Goal: Information Seeking & Learning: Learn about a topic

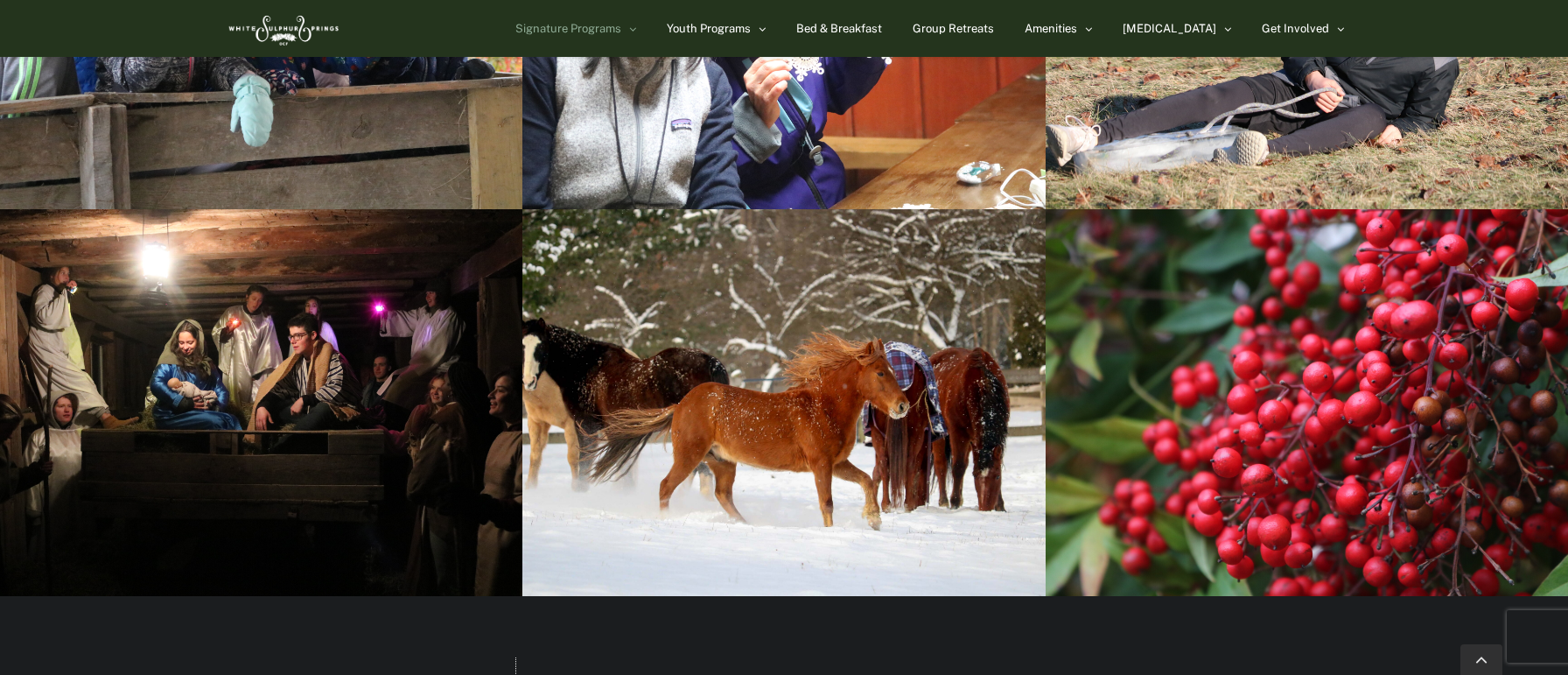
scroll to position [3029, 0]
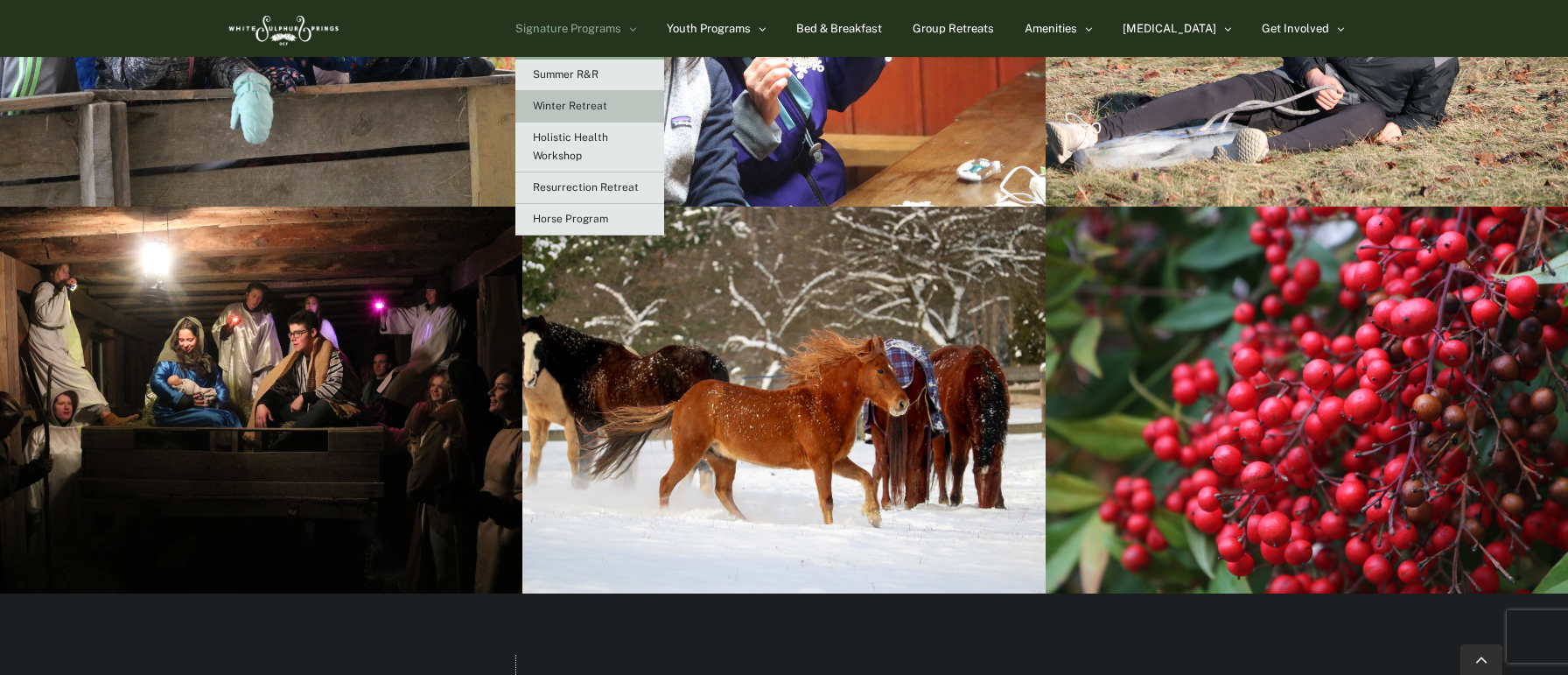
click at [637, 35] on link "Signature Programs" at bounding box center [576, 28] width 121 height 56
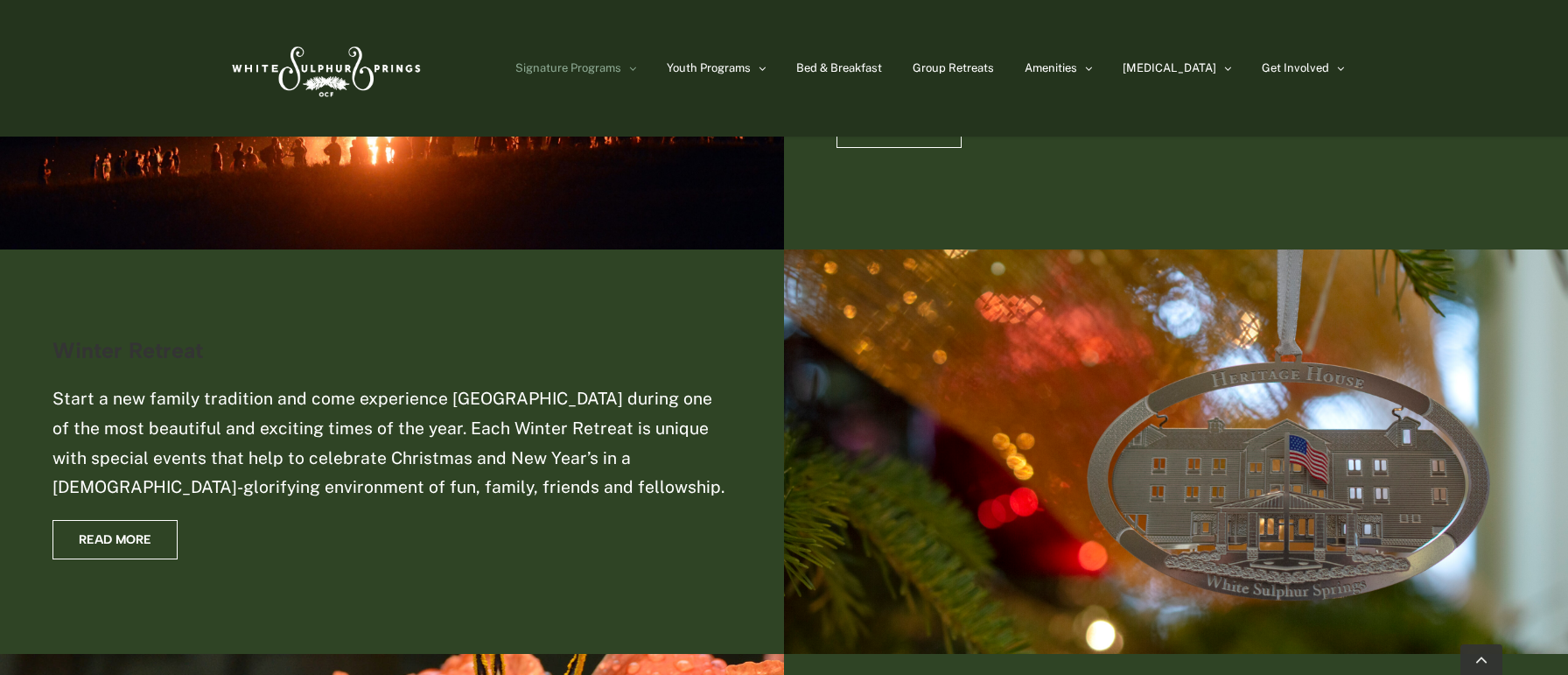
scroll to position [1236, 0]
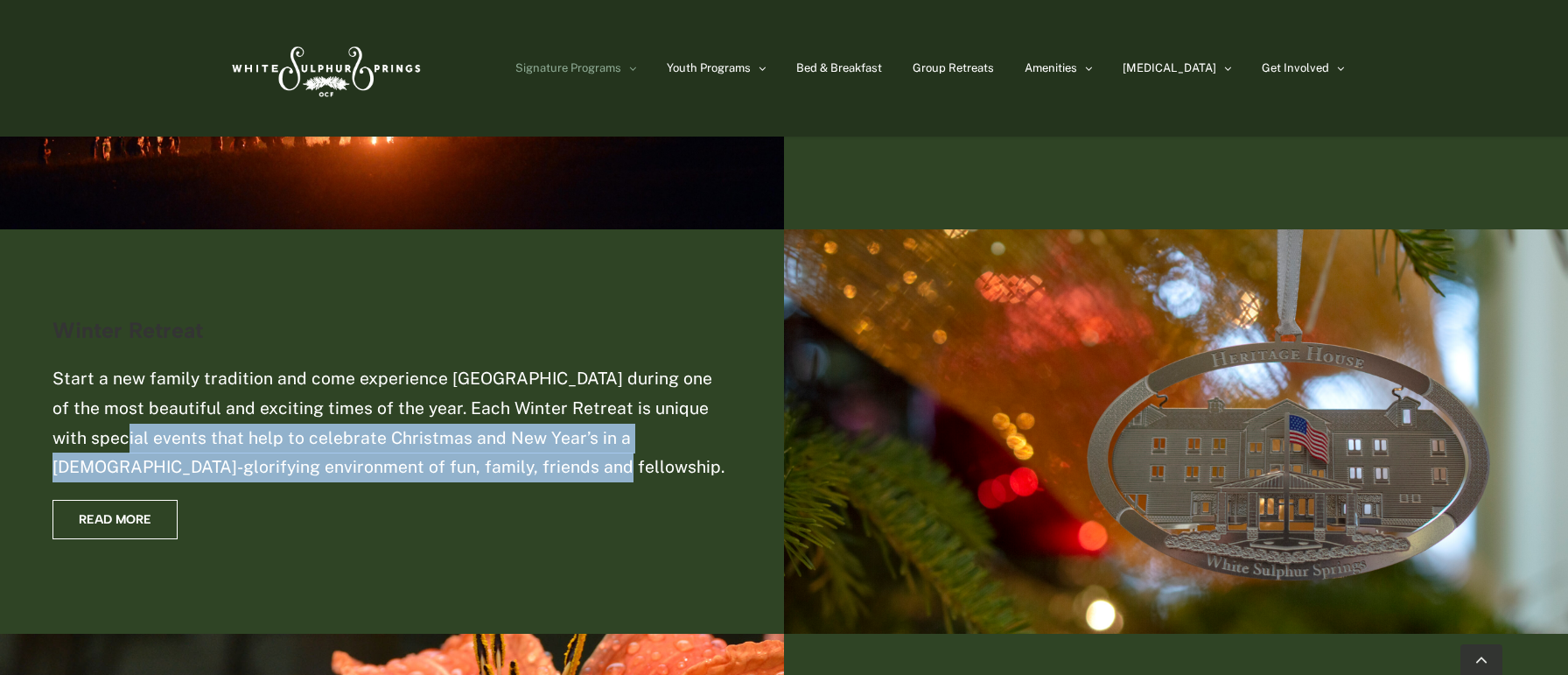
drag, startPoint x: 54, startPoint y: 437, endPoint x: 438, endPoint y: 463, distance: 384.9
click at [438, 463] on p "Start a new family tradition and come experience [GEOGRAPHIC_DATA] during one o…" at bounding box center [392, 423] width 679 height 118
copy p "special events that help to celebrate Christmas and New Year’s in a God-glorify…"
click at [102, 520] on span "Read More" at bounding box center [115, 519] width 72 height 15
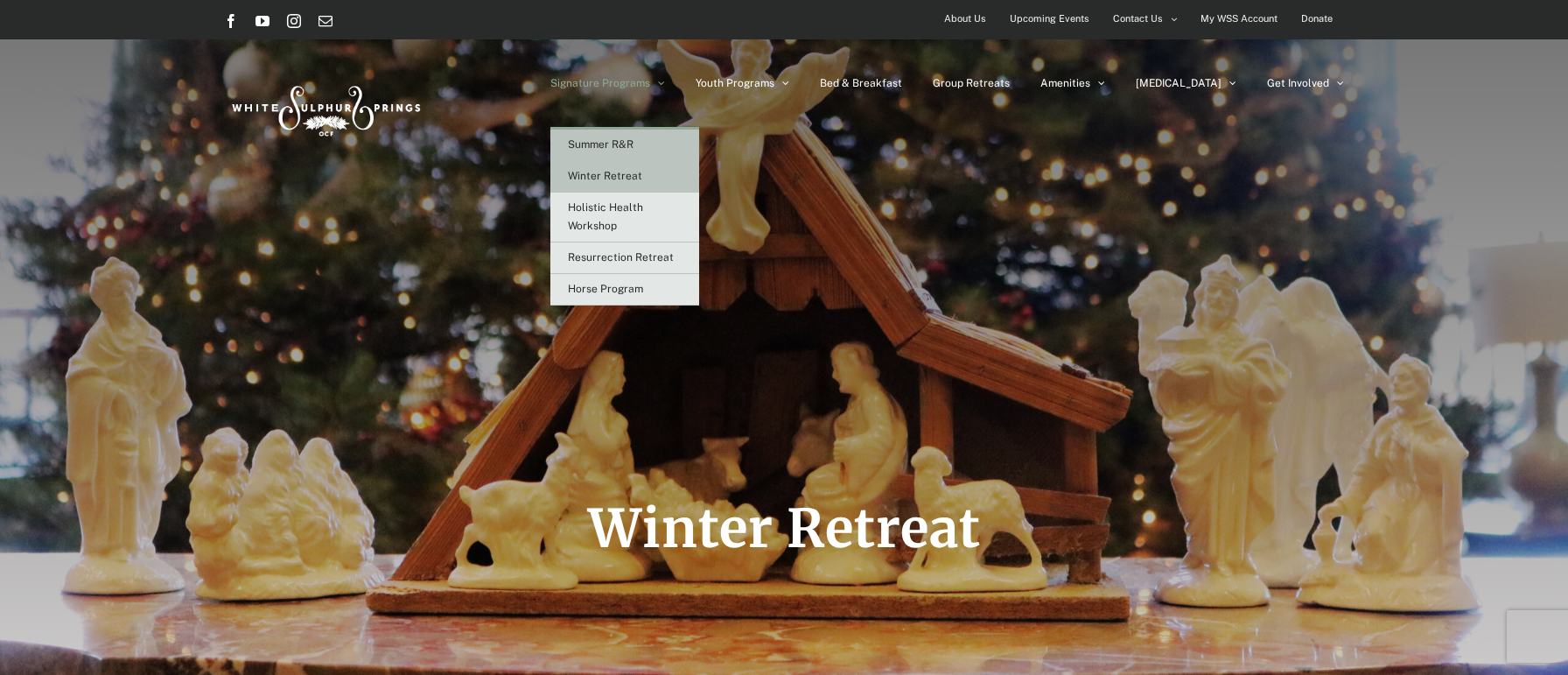
click at [661, 150] on link "Summer R&R" at bounding box center [625, 145] width 148 height 32
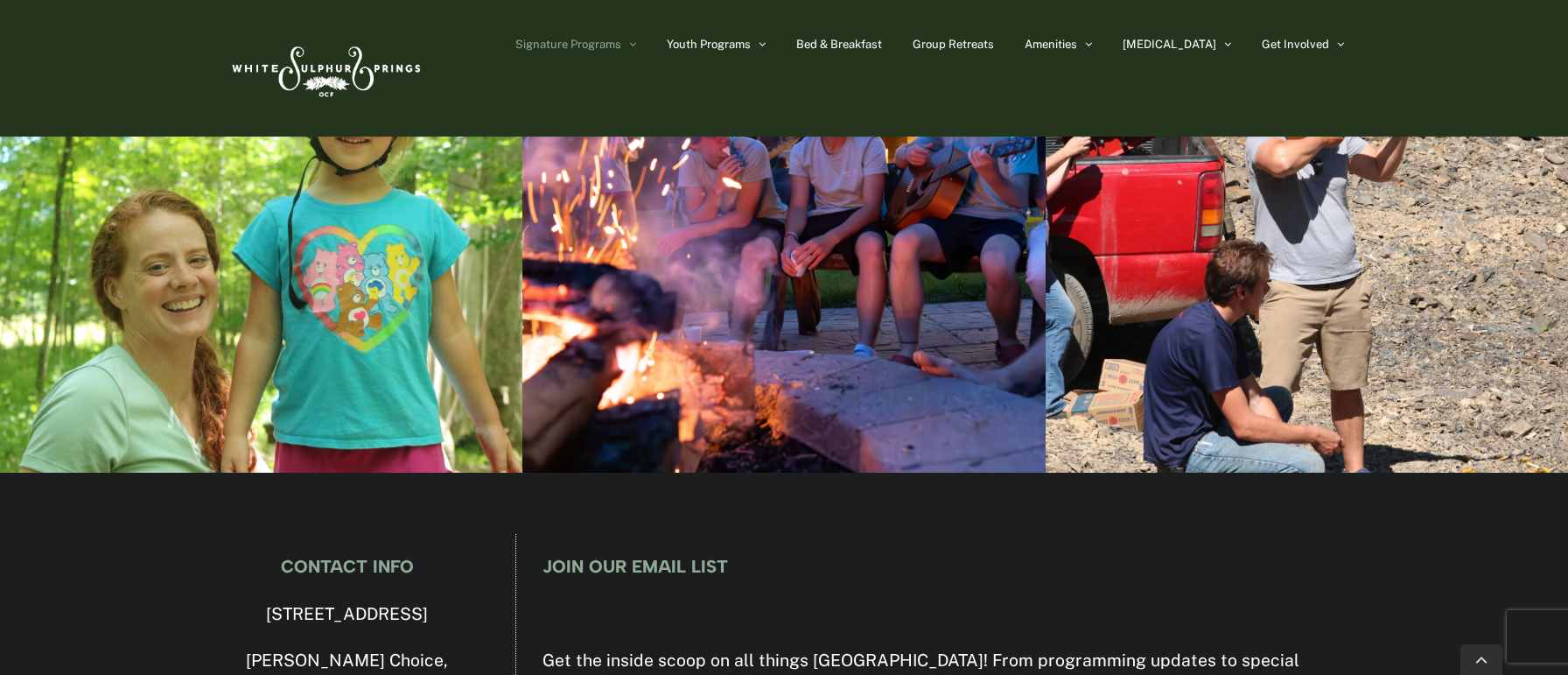
scroll to position [4367, 0]
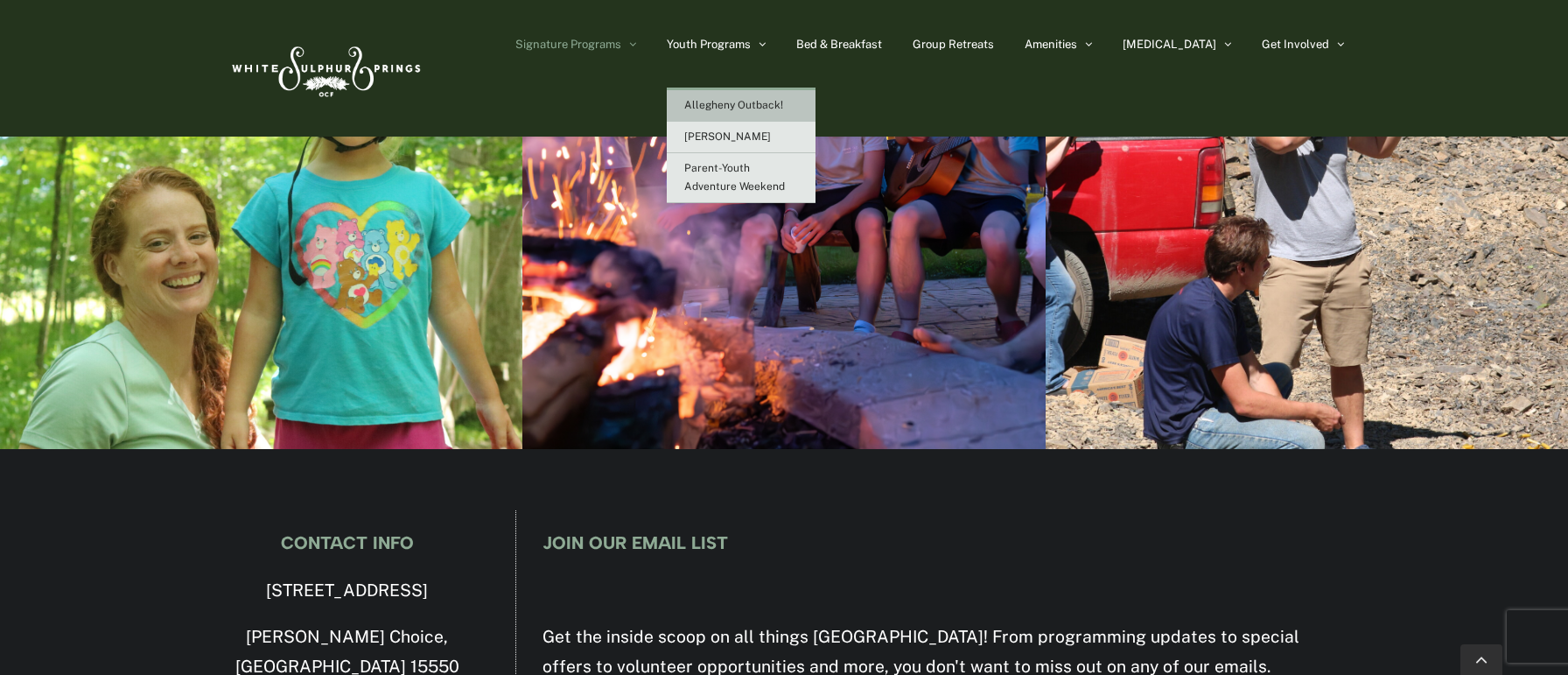
click at [774, 110] on span "Allegheny Outback!" at bounding box center [734, 105] width 99 height 12
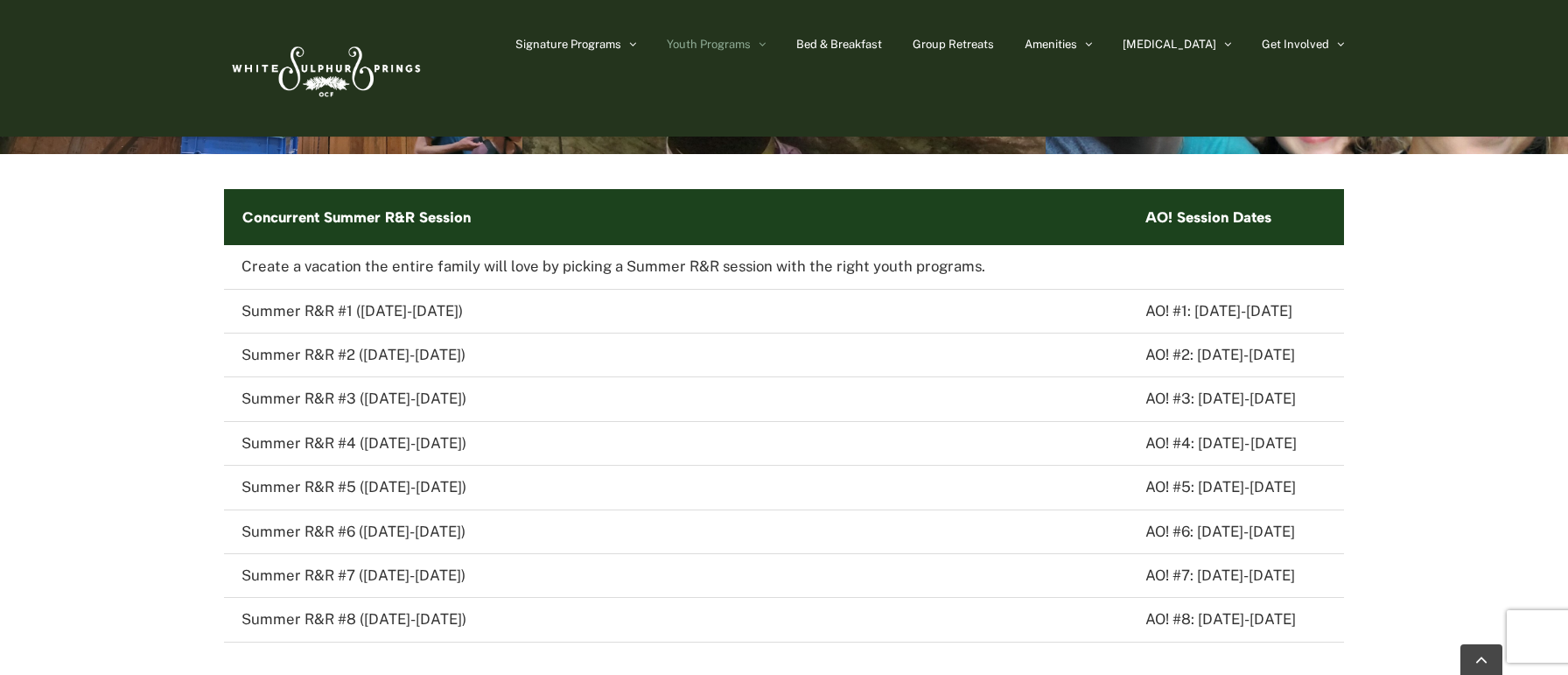
scroll to position [2584, 0]
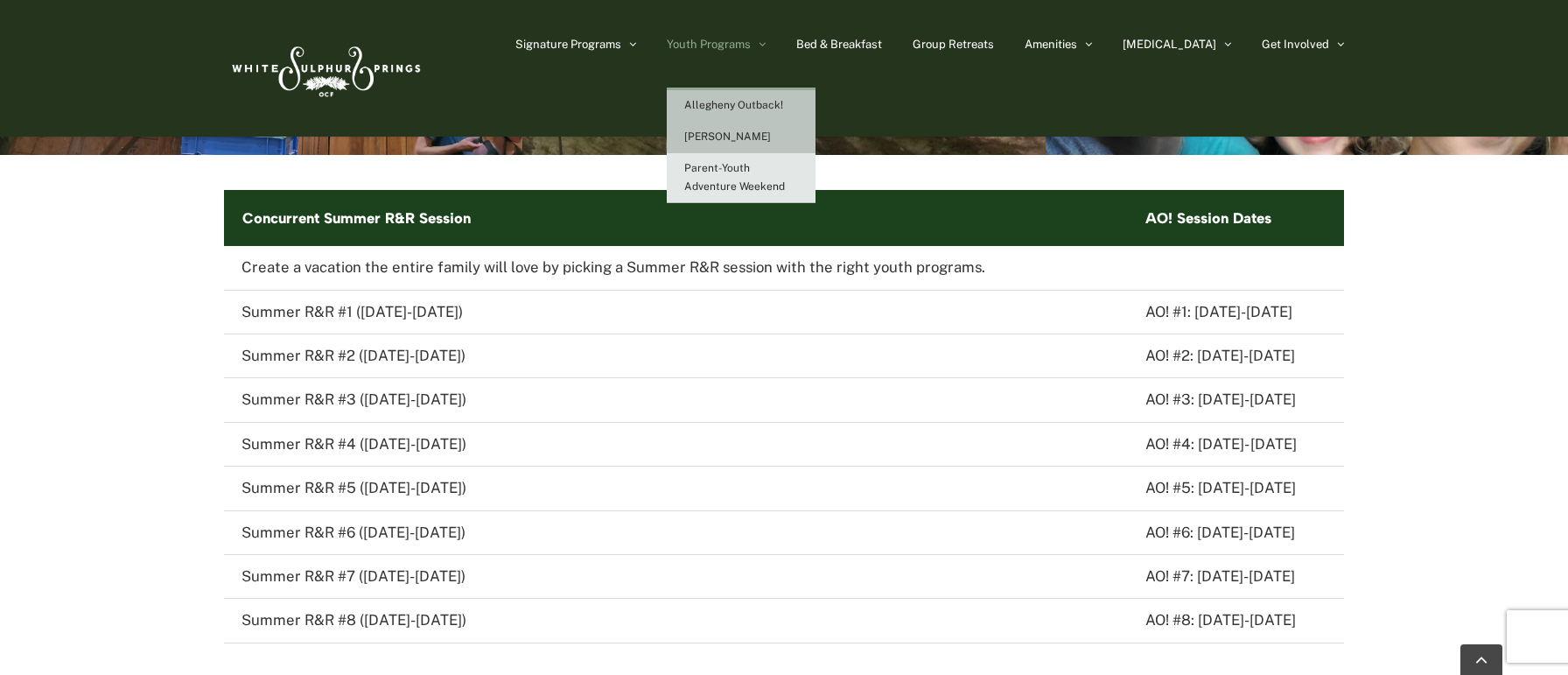
click at [768, 136] on span "[PERSON_NAME]" at bounding box center [728, 137] width 87 height 12
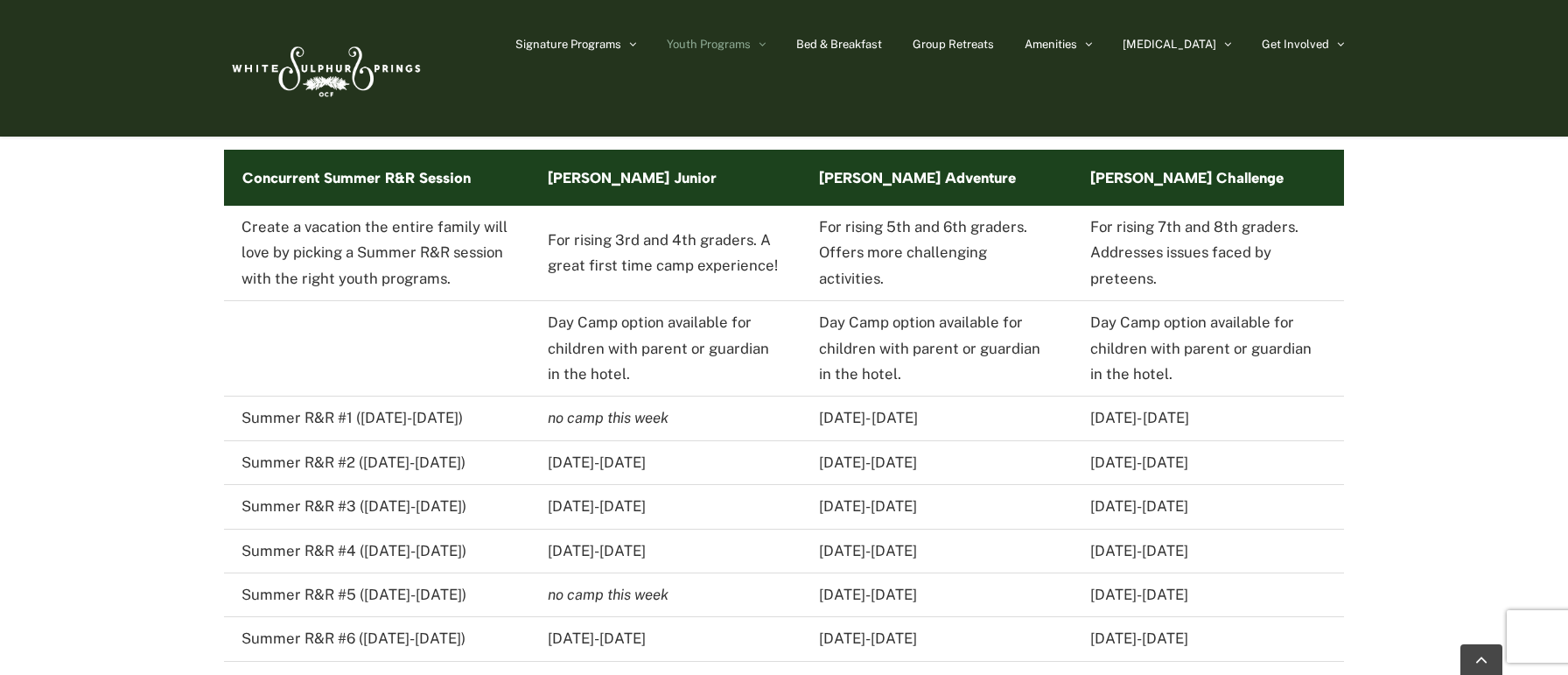
scroll to position [2959, 0]
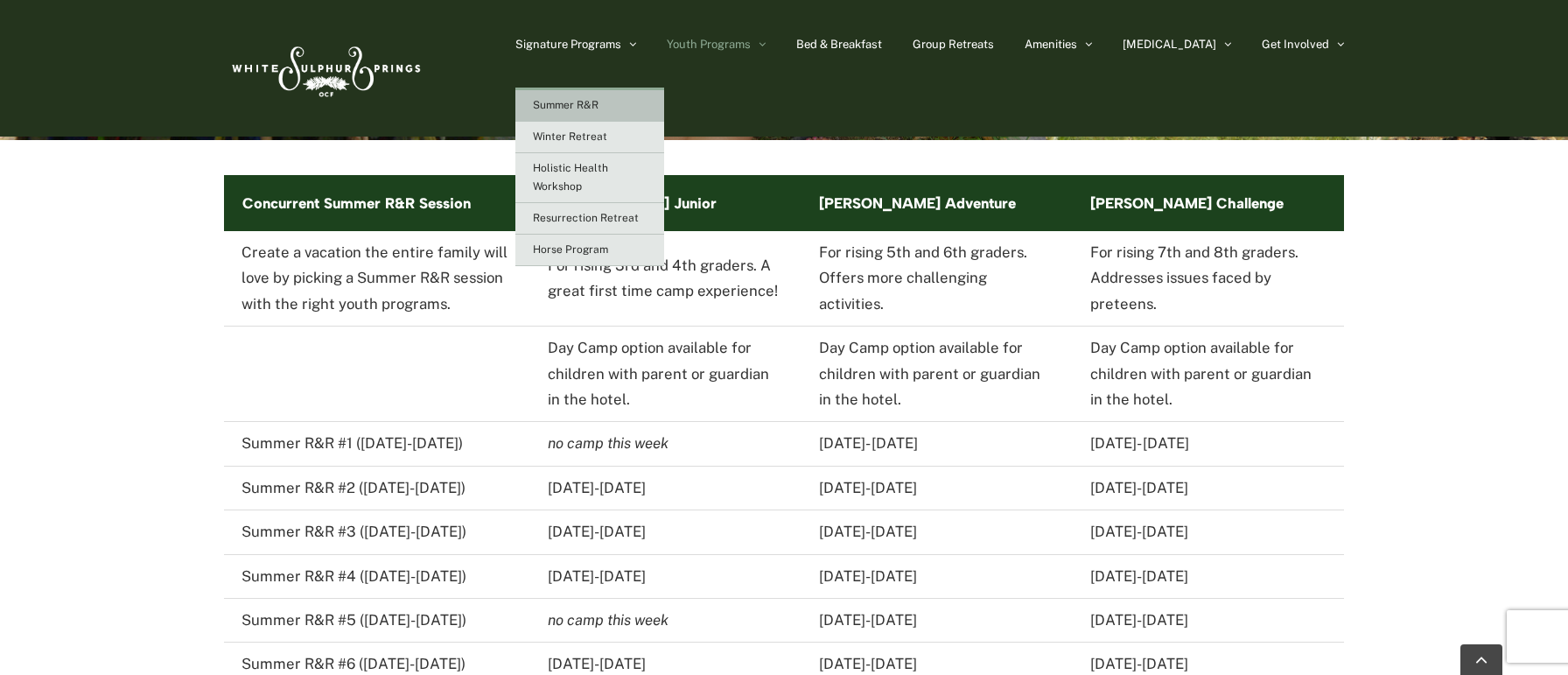
click at [599, 106] on span "Summer R&R" at bounding box center [565, 105] width 65 height 12
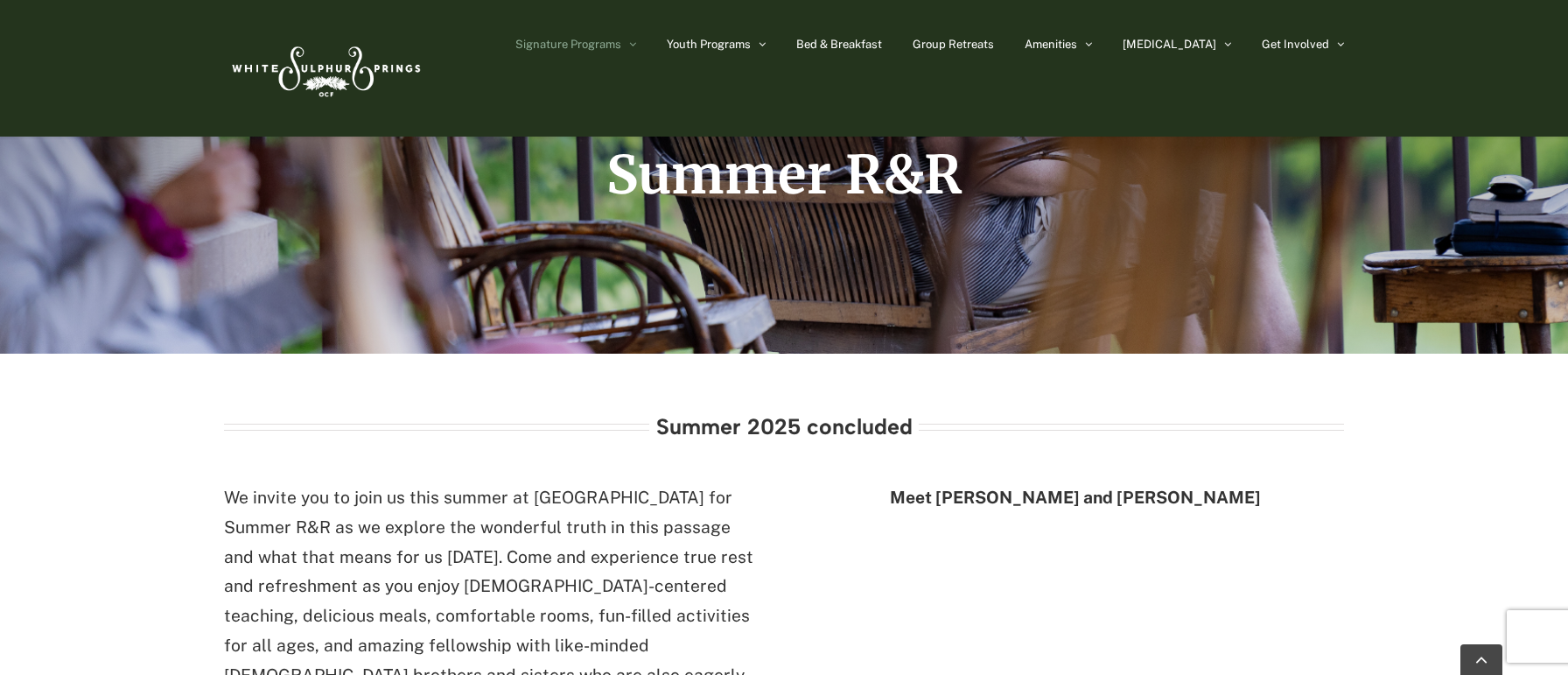
scroll to position [356, 0]
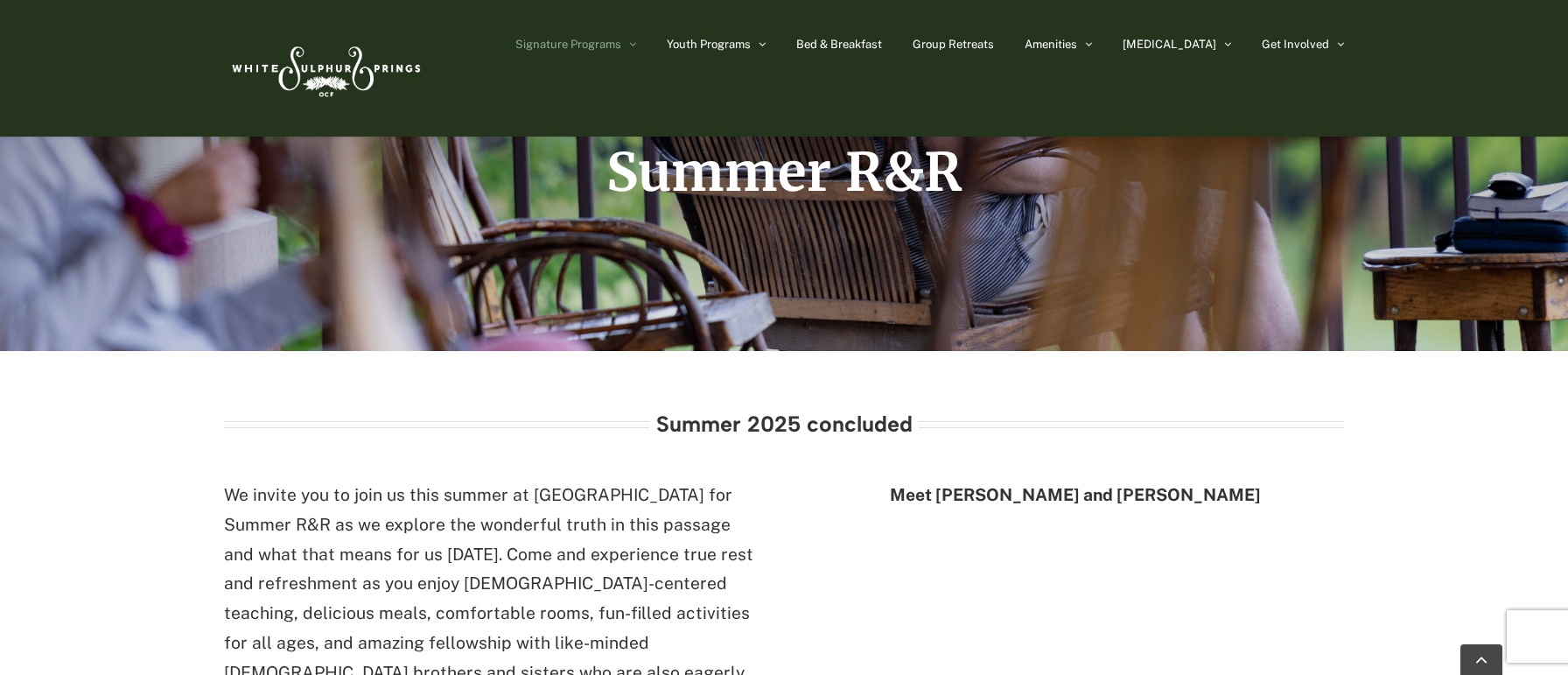
click at [758, 423] on h3 "Summer 2025 concluded" at bounding box center [784, 424] width 256 height 24
click at [1365, 461] on div "Summer 2025 concluded" at bounding box center [783, 445] width 1165 height 68
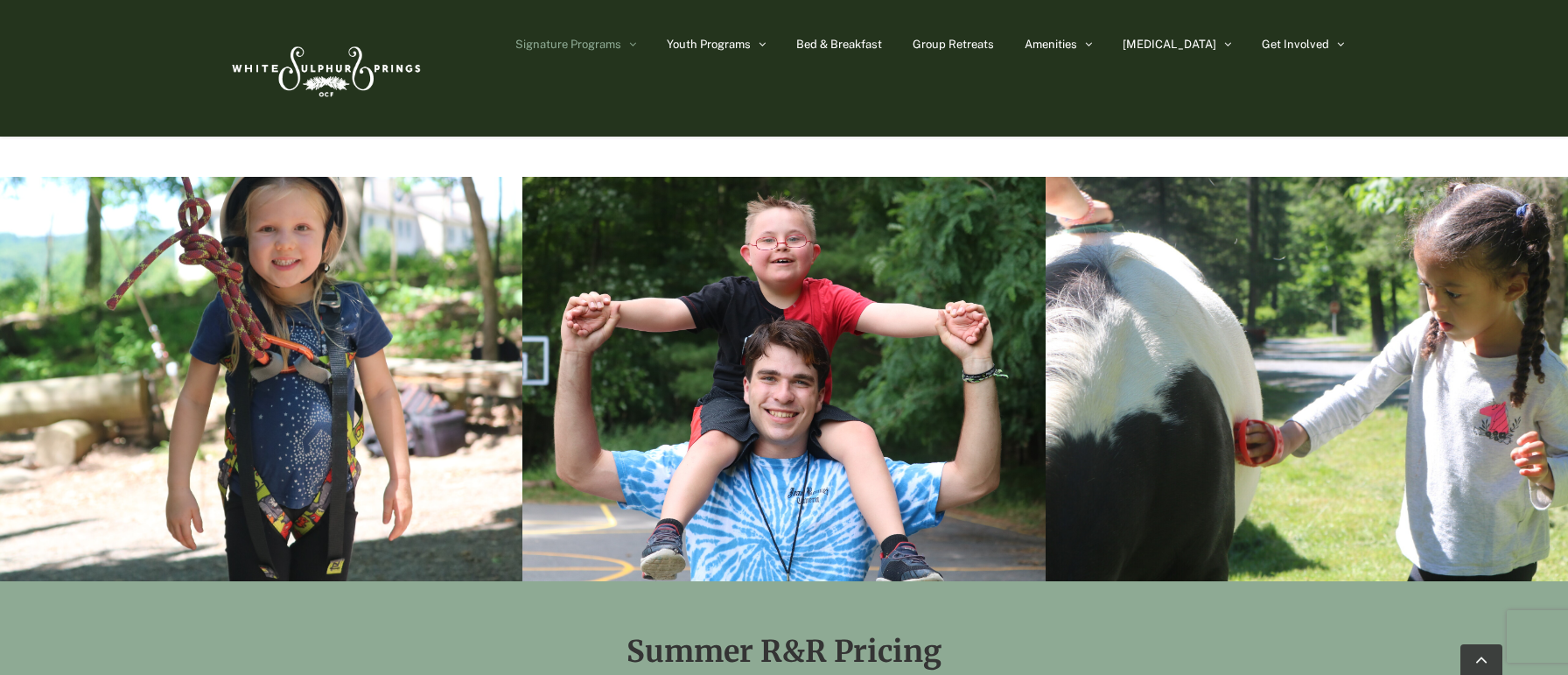
scroll to position [1104, 0]
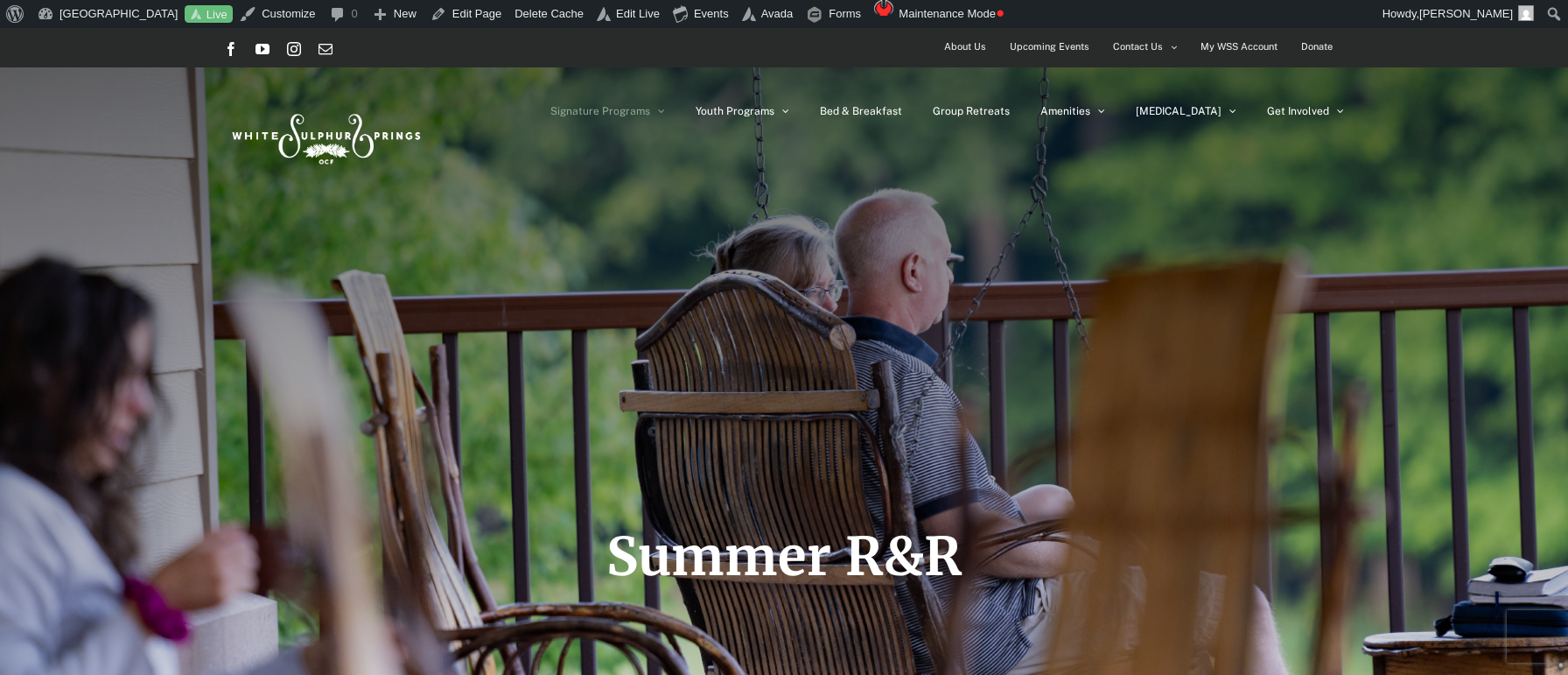
scroll to position [1011, 0]
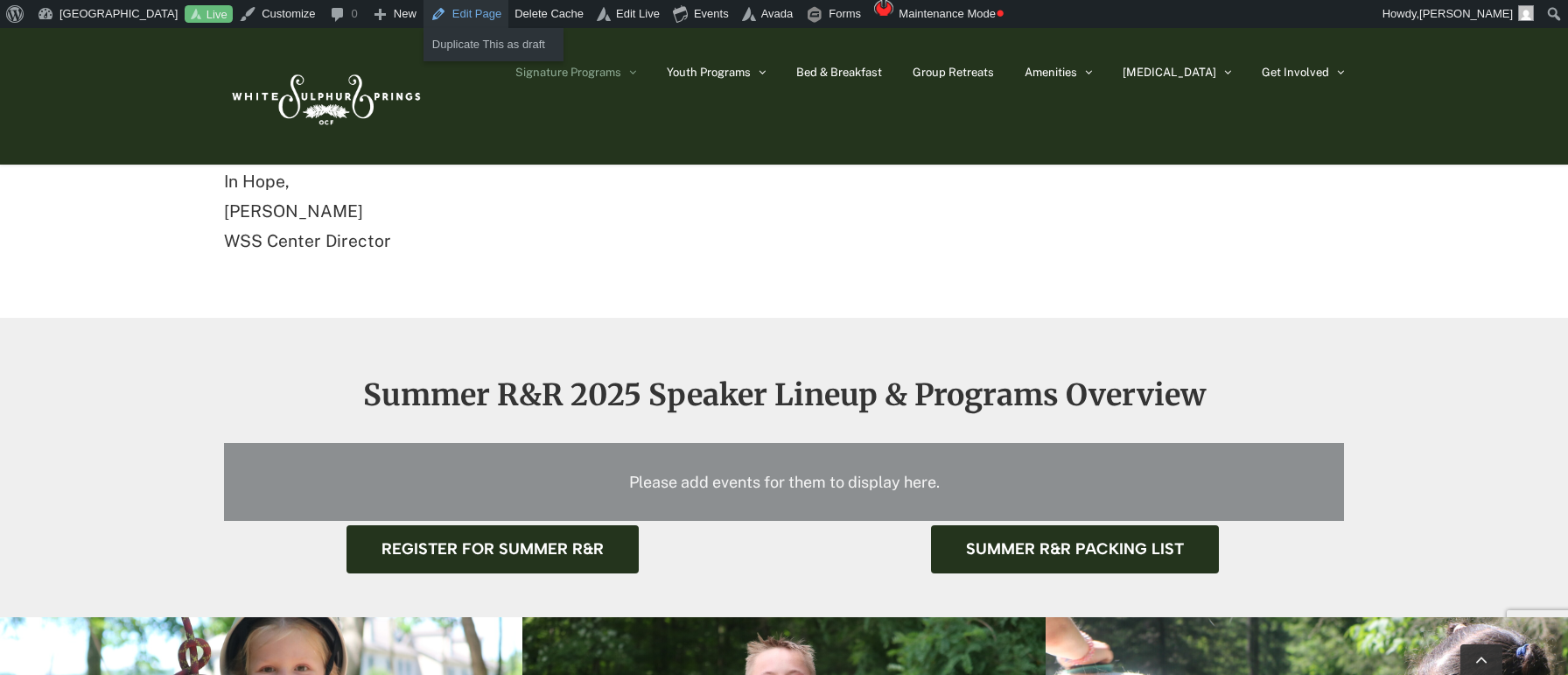
click at [492, 19] on link "Edit Page" at bounding box center [466, 14] width 85 height 28
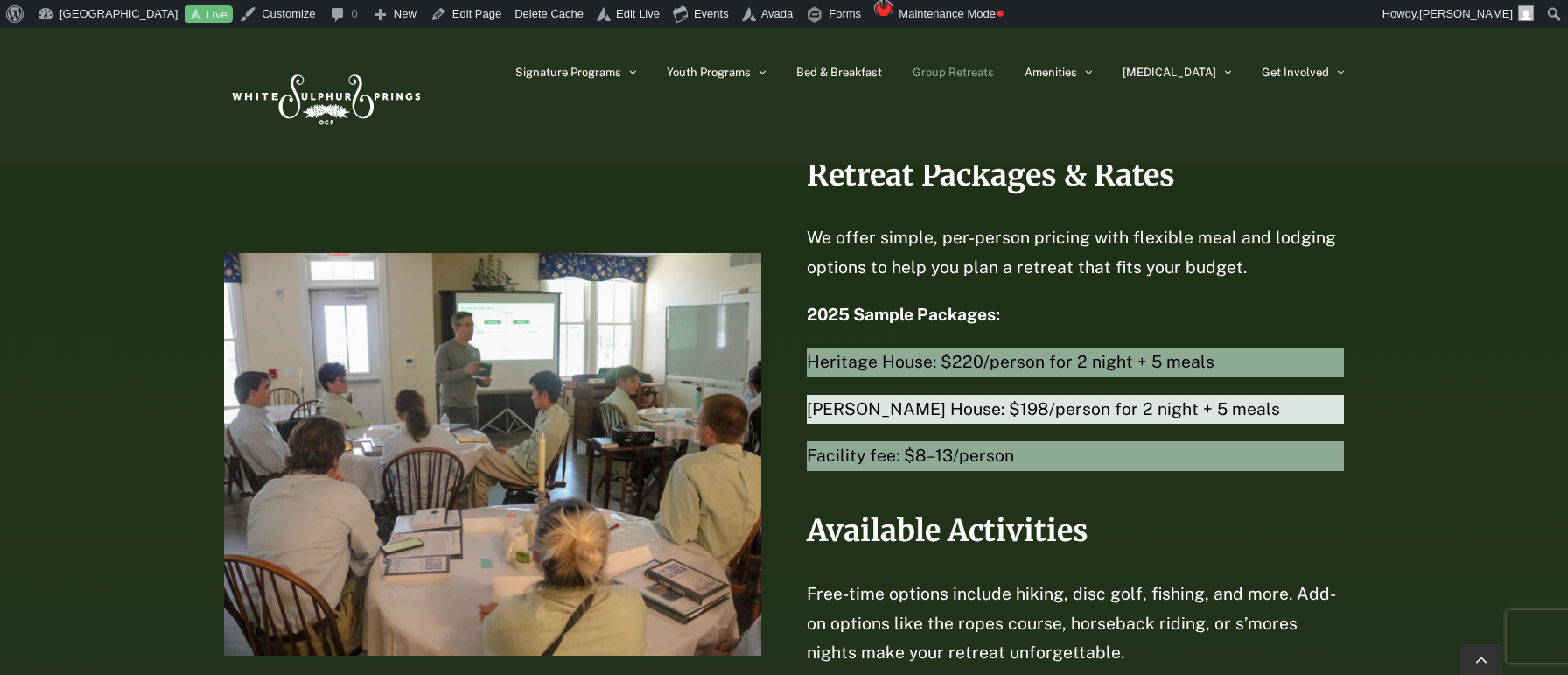
scroll to position [3778, 0]
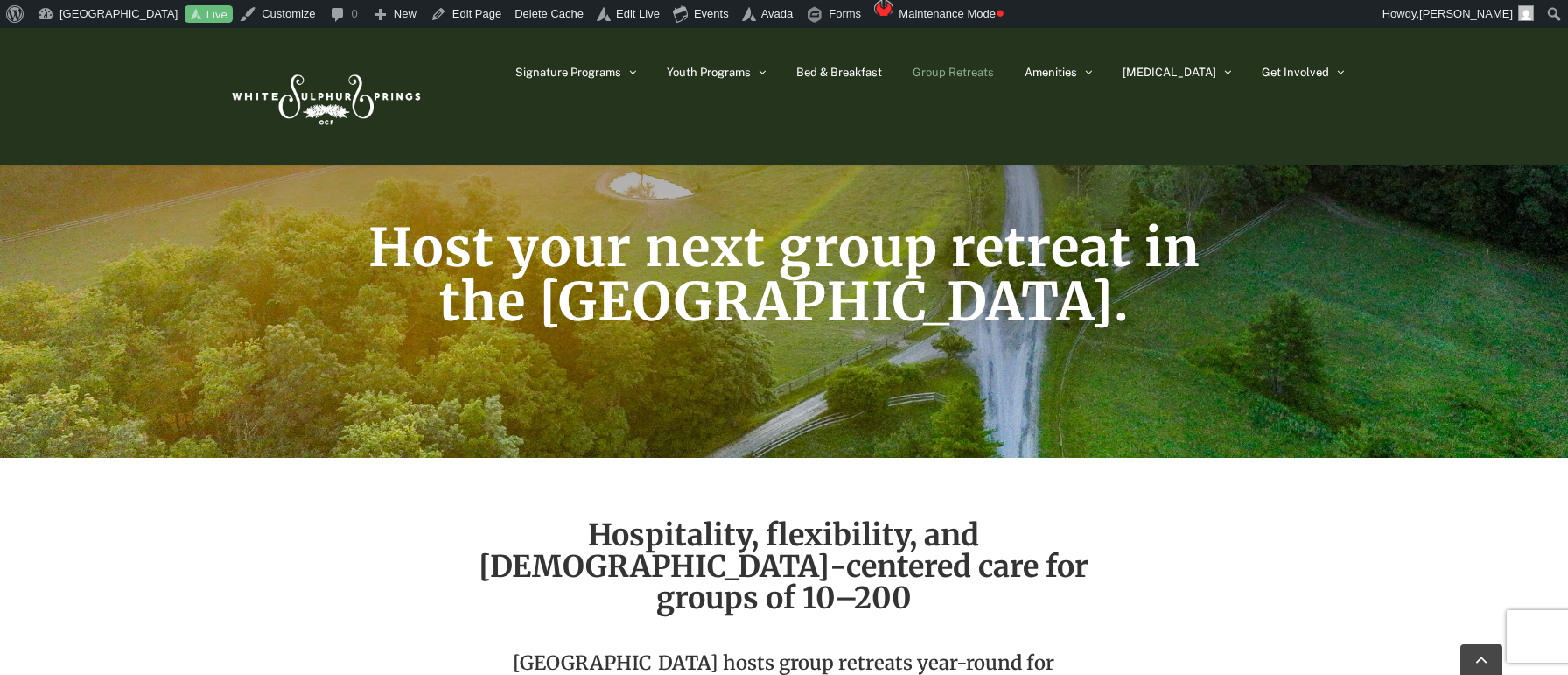
scroll to position [0, 0]
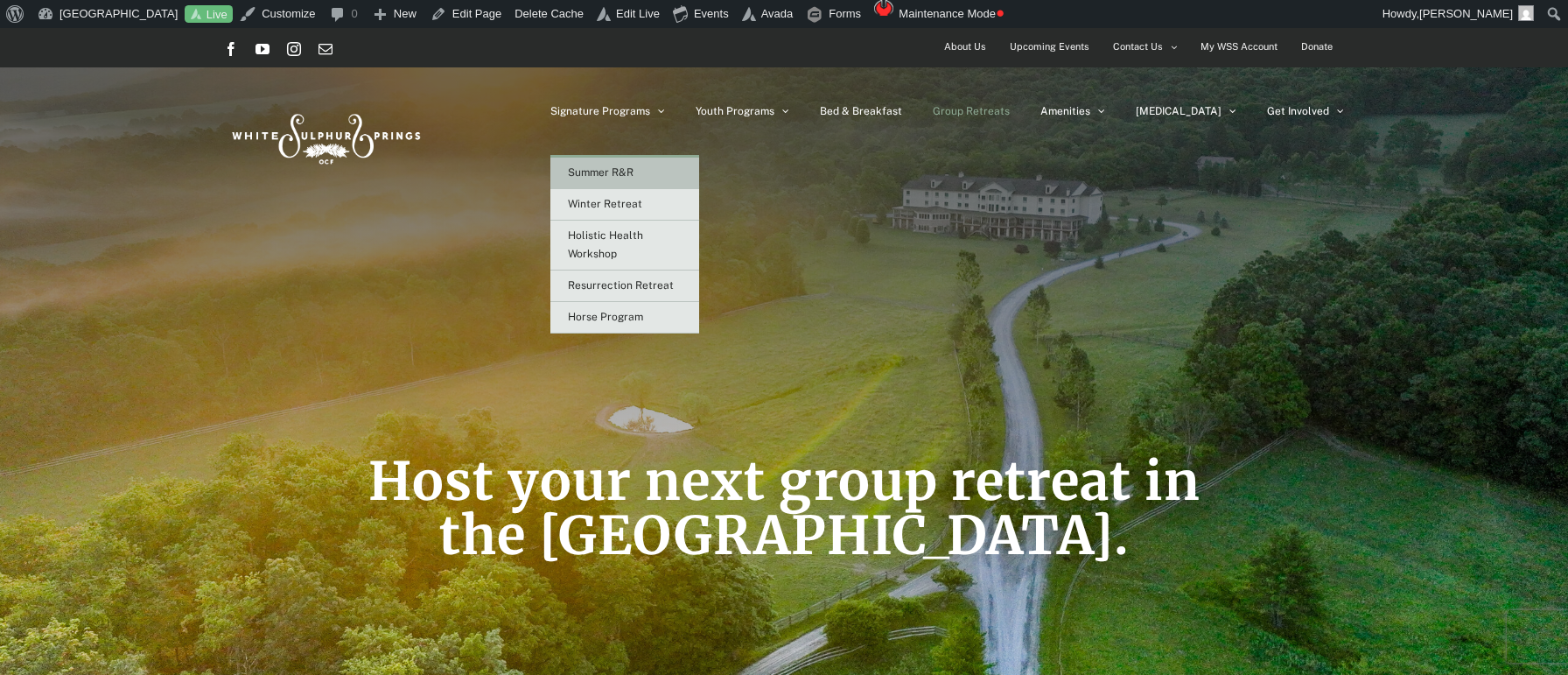
click at [698, 171] on link "Summer R&R" at bounding box center [625, 173] width 148 height 32
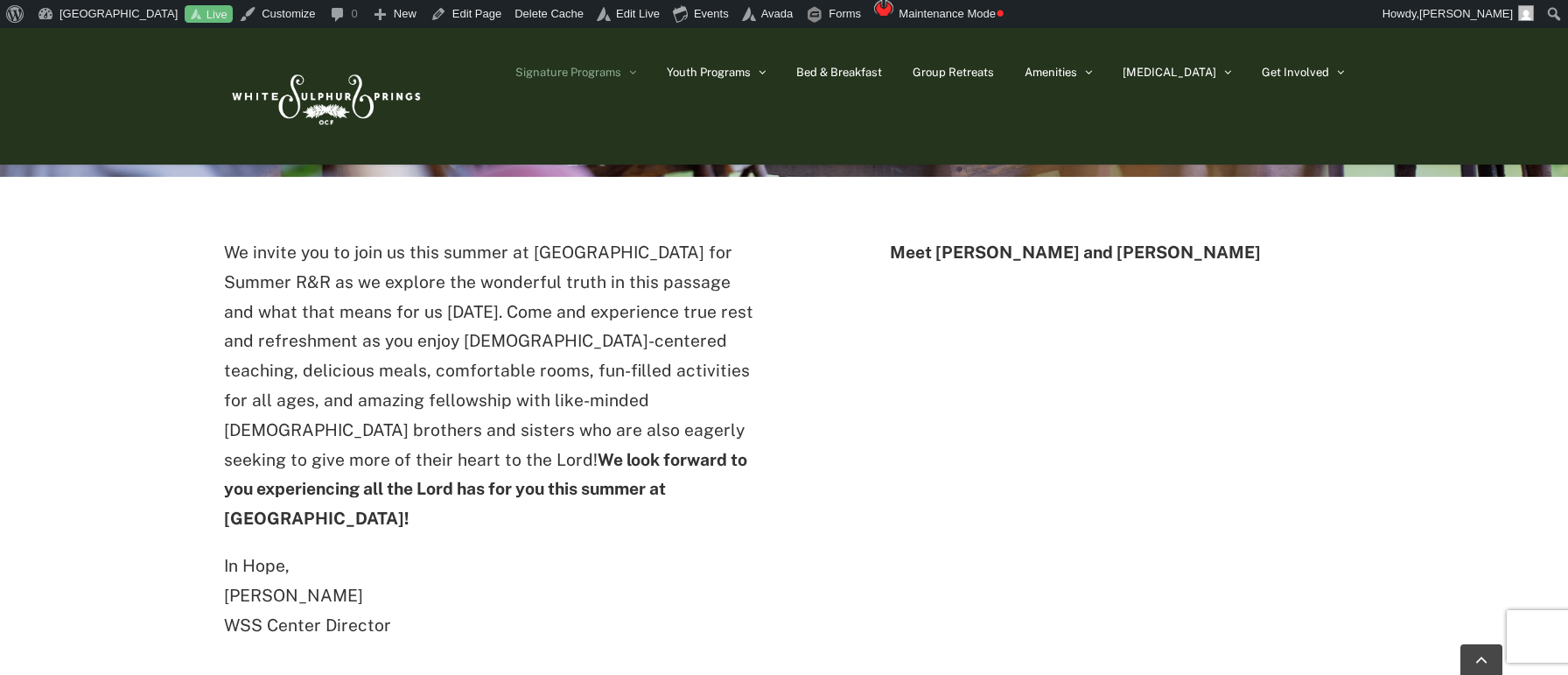
scroll to position [554, 0]
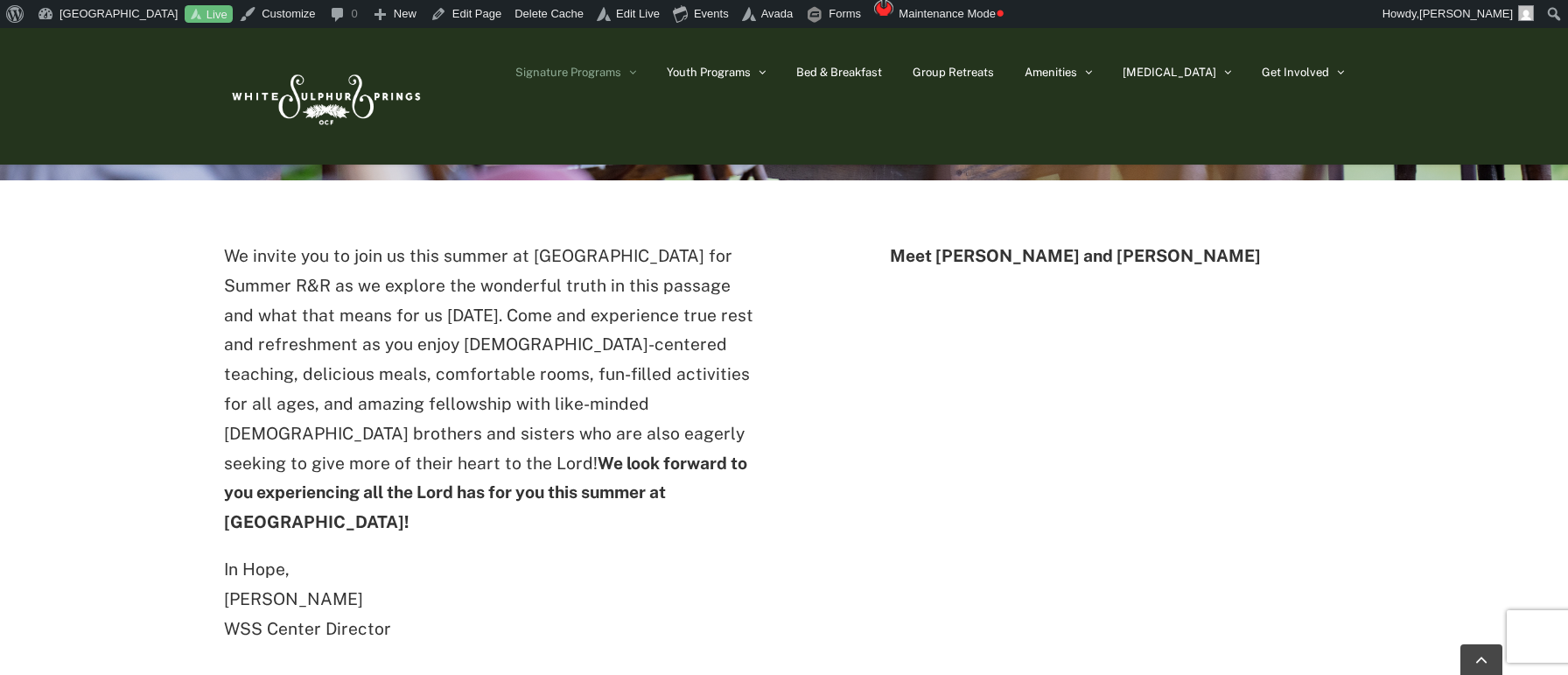
click at [298, 275] on p "We invite you to join us this summer at White Sulphur Springs for Summer R&R as…" at bounding box center [493, 389] width 539 height 296
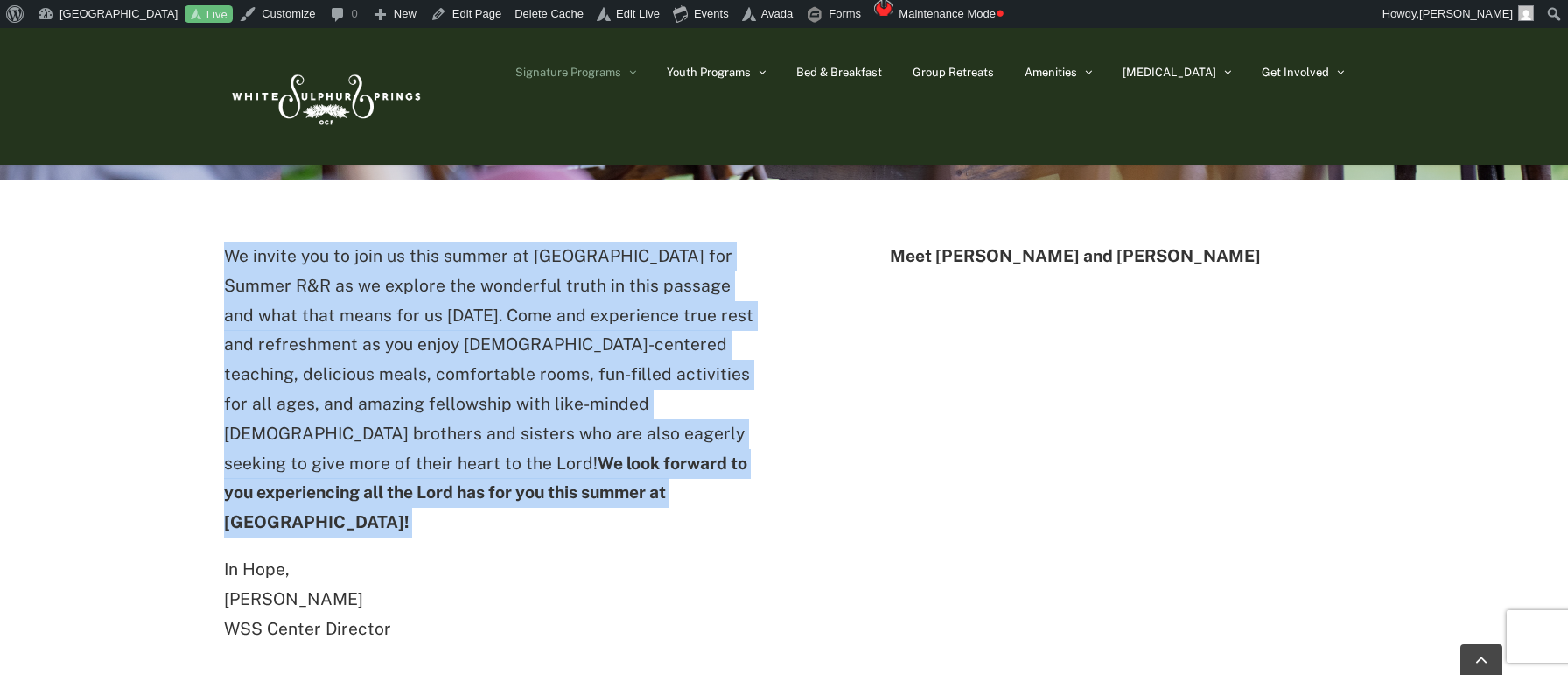
click at [298, 275] on p "We invite you to join us this summer at White Sulphur Springs for Summer R&R as…" at bounding box center [493, 389] width 539 height 296
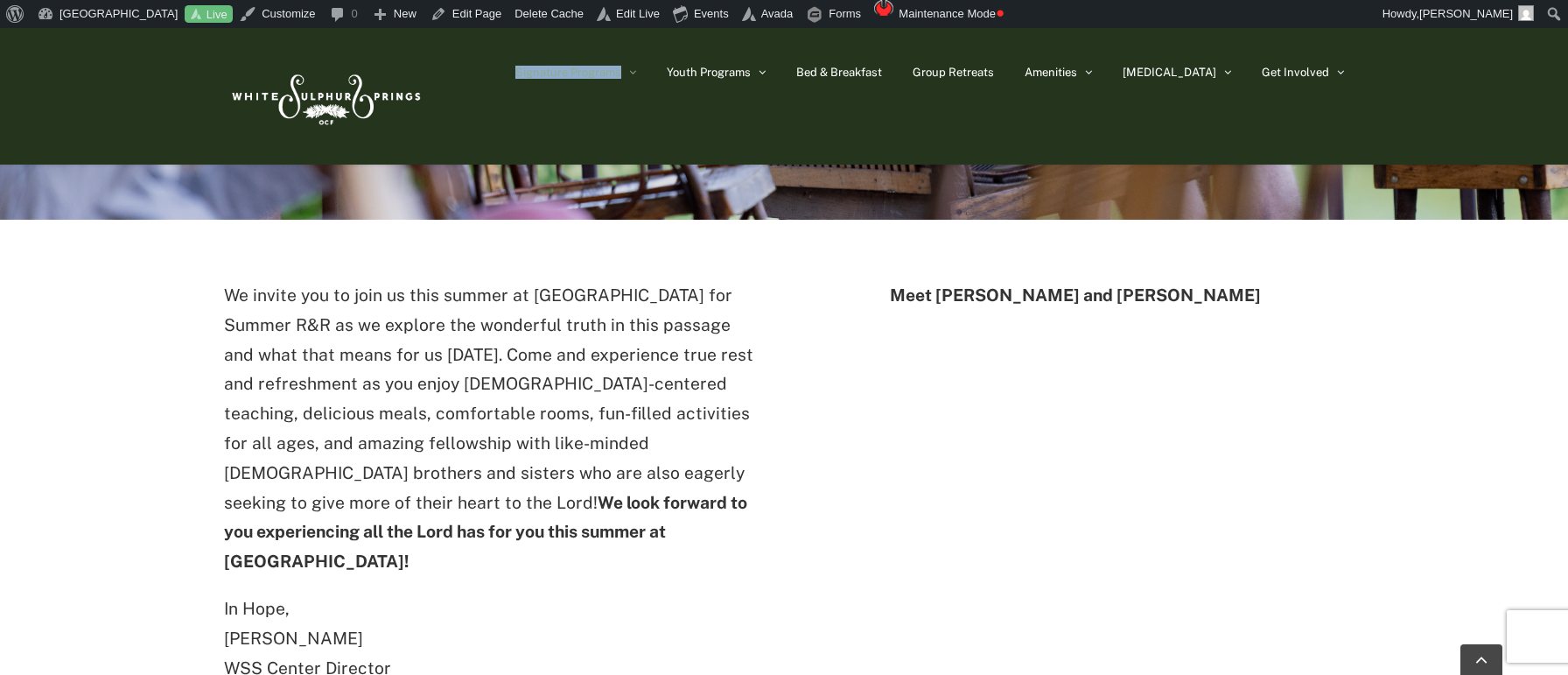
scroll to position [517, 0]
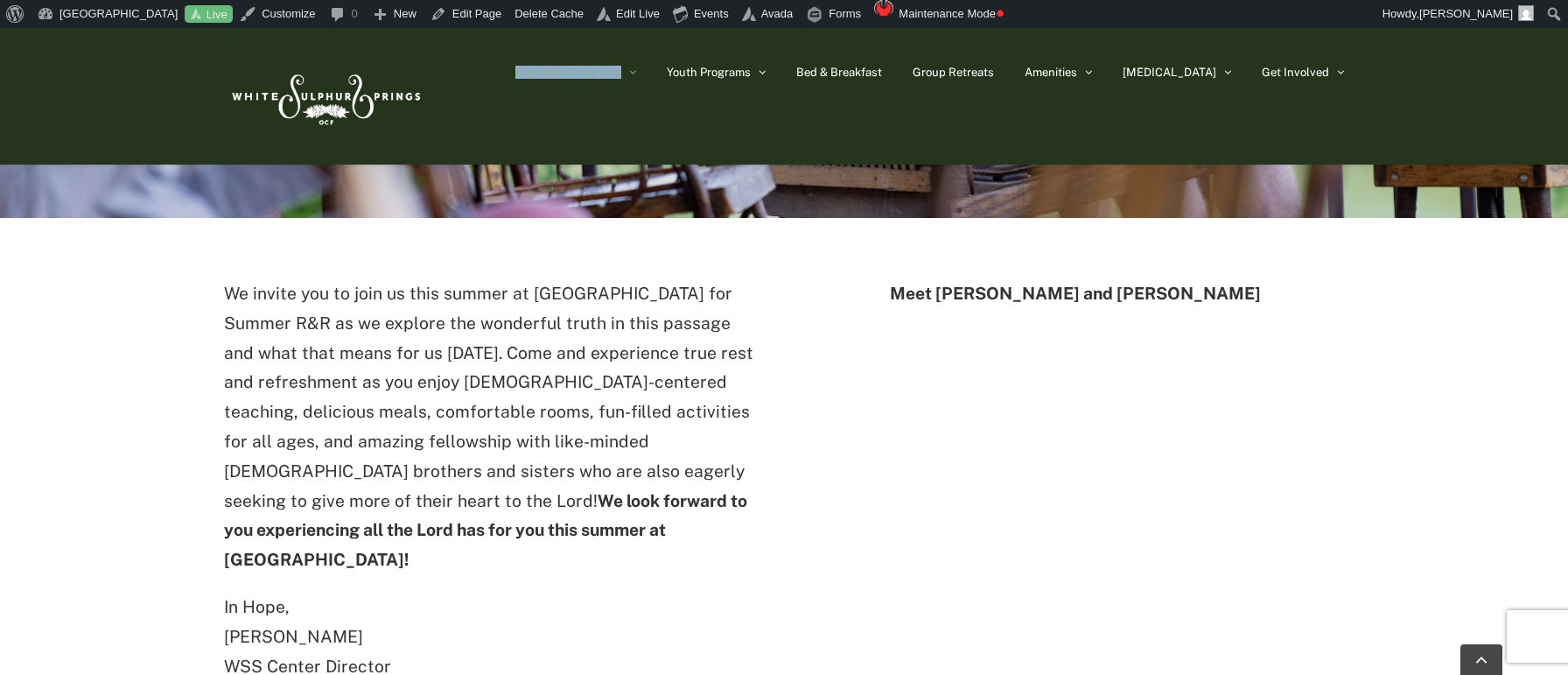
click at [312, 103] on img at bounding box center [324, 96] width 201 height 82
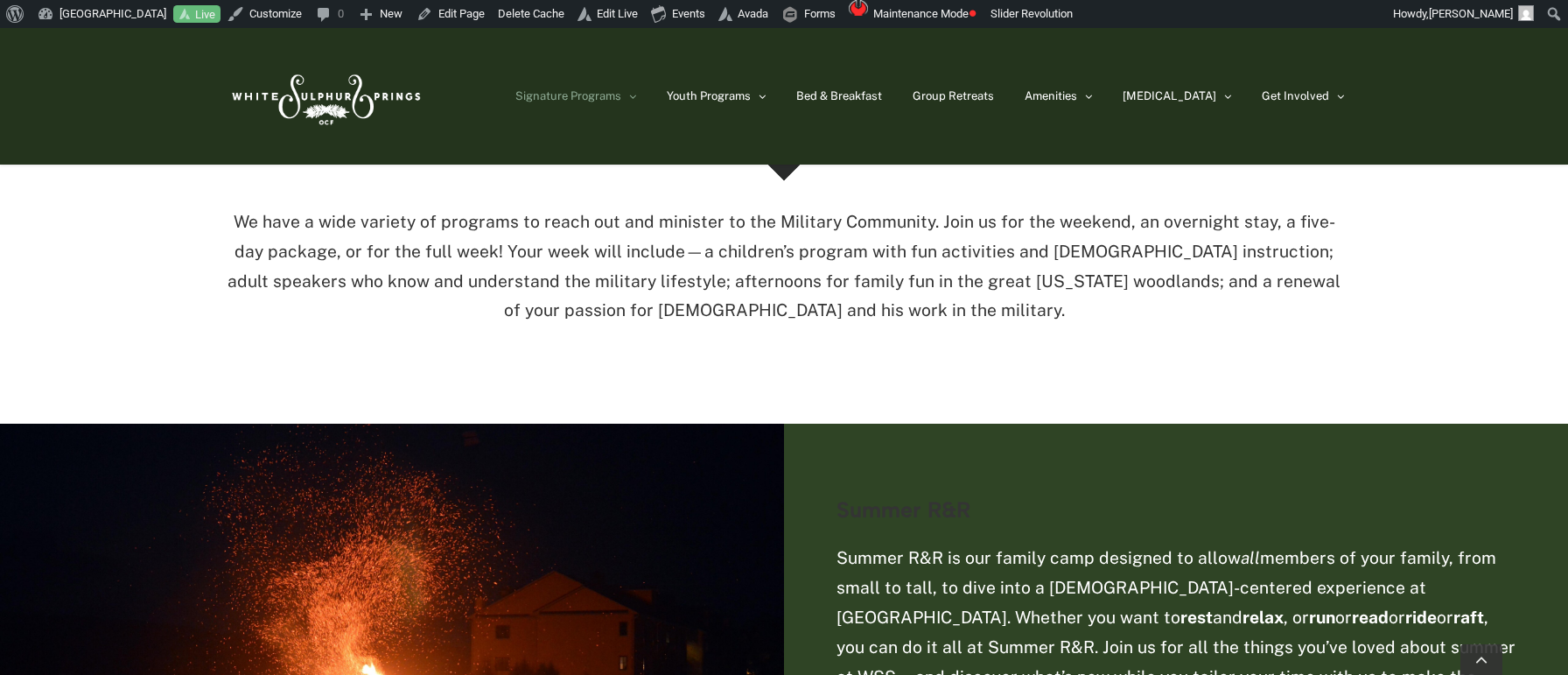
scroll to position [809, 0]
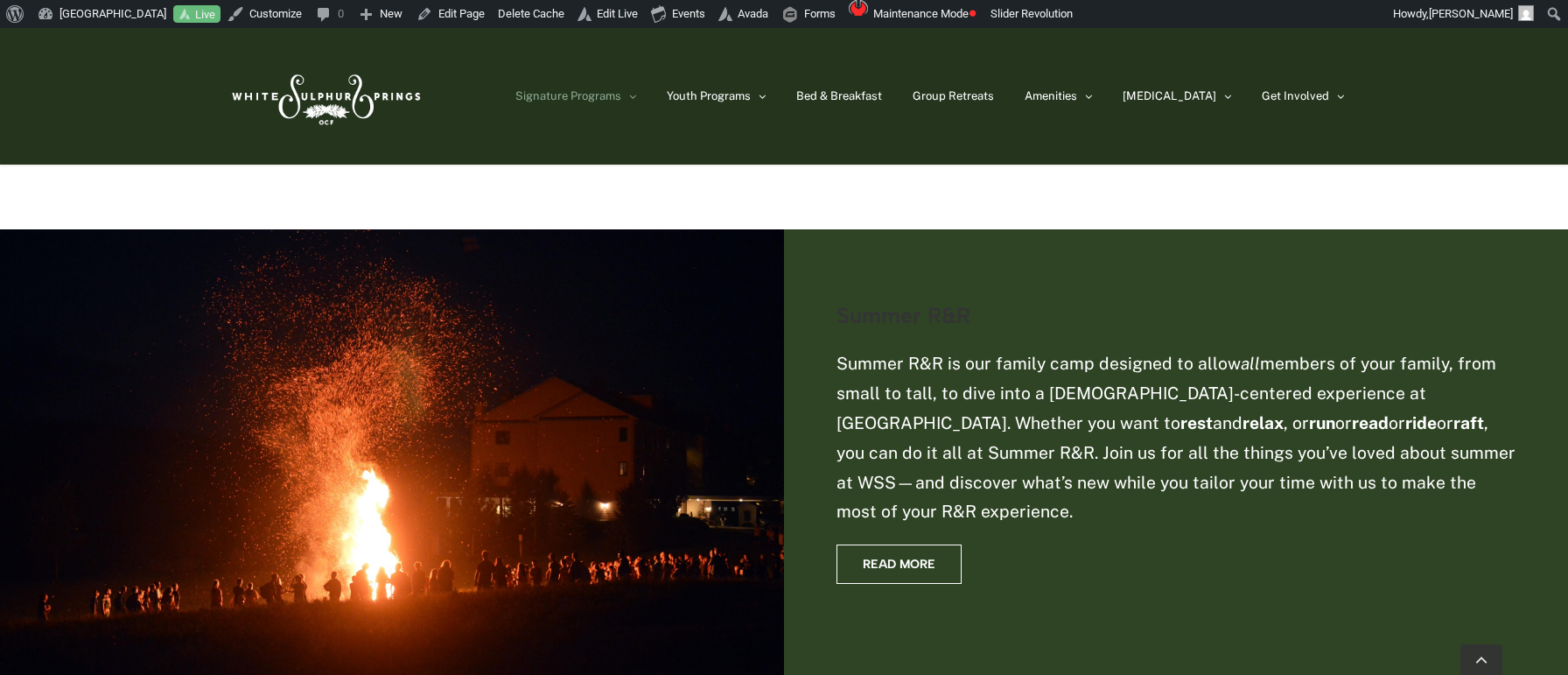
click at [994, 419] on p "Summer R&R is our family camp designed to allow all members of your family, fro…" at bounding box center [1176, 437] width 679 height 177
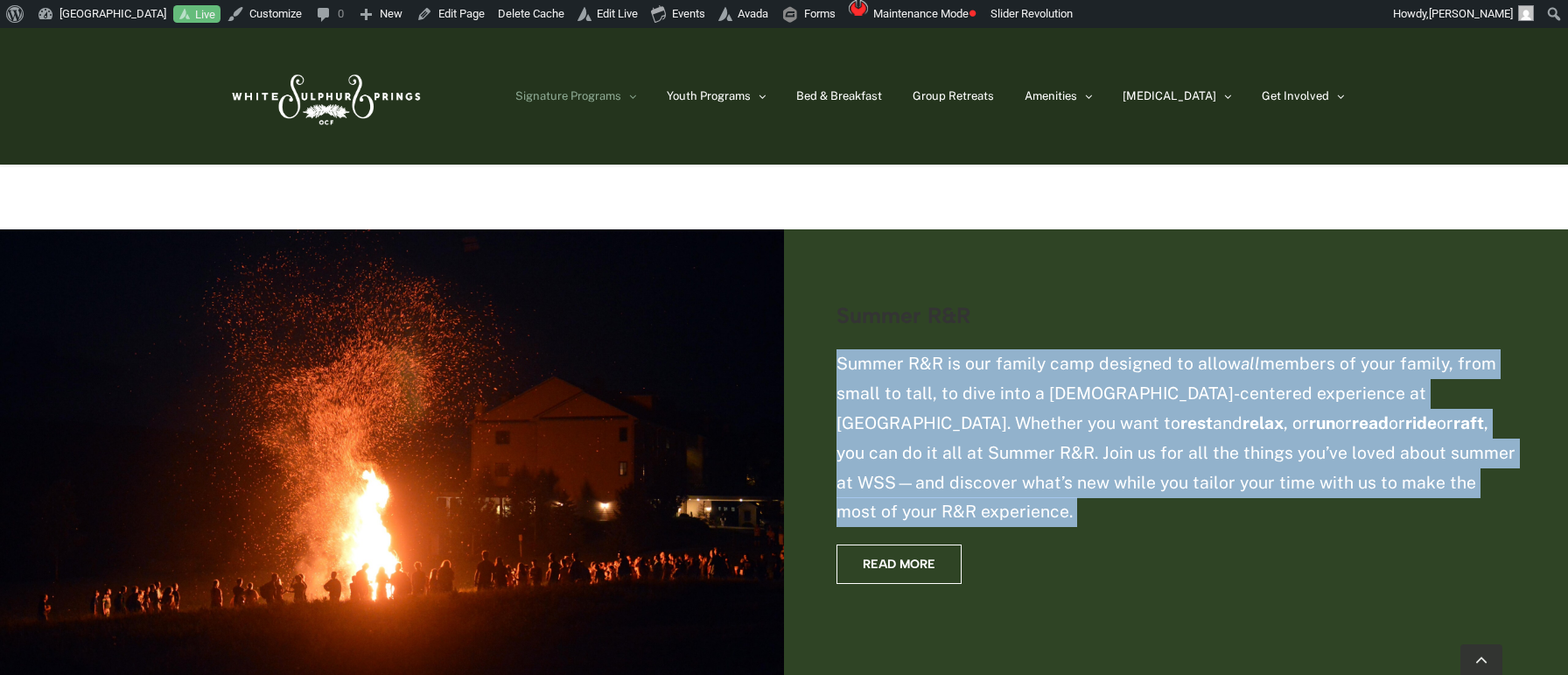
click at [994, 419] on p "Summer R&R is our family camp designed to allow all members of your family, fro…" at bounding box center [1176, 437] width 679 height 177
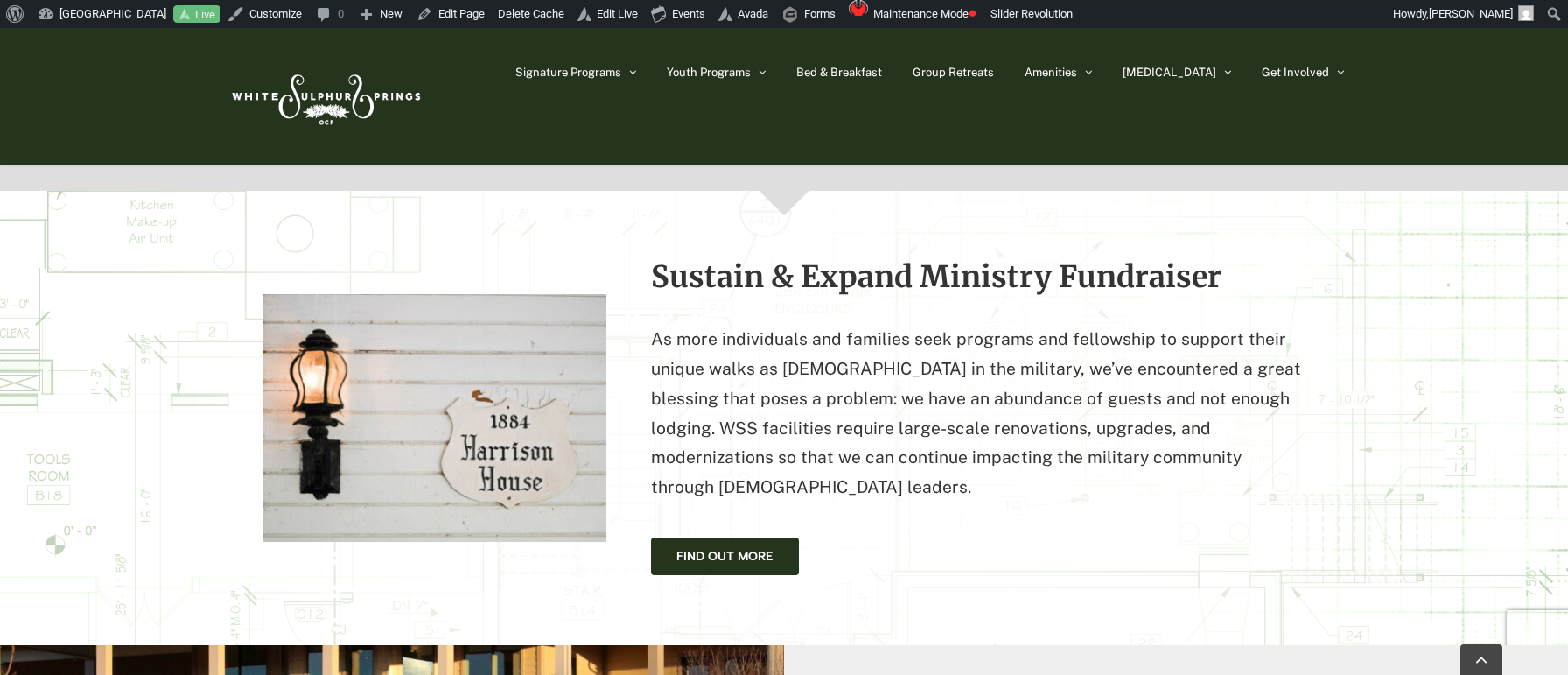
scroll to position [1572, 0]
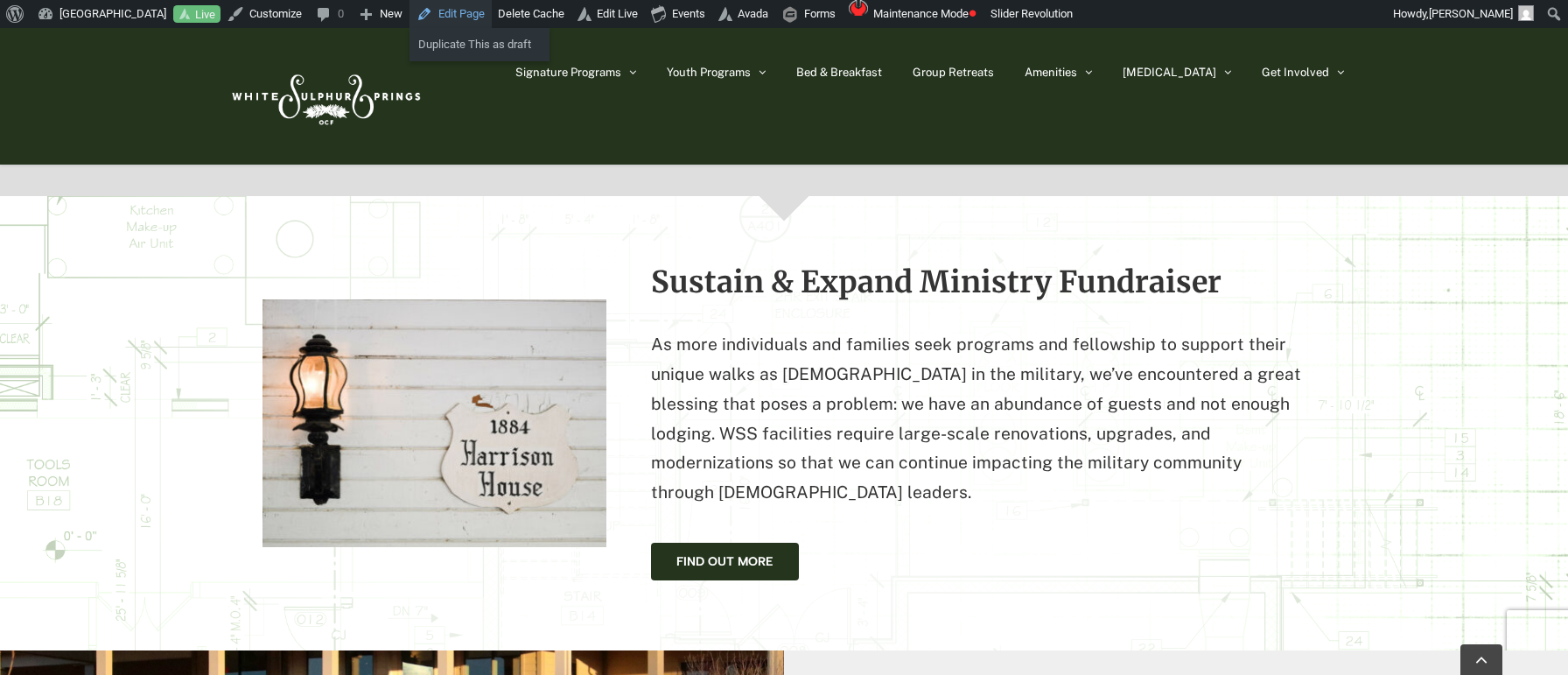
click at [453, 19] on link "Edit Page" at bounding box center [450, 14] width 82 height 28
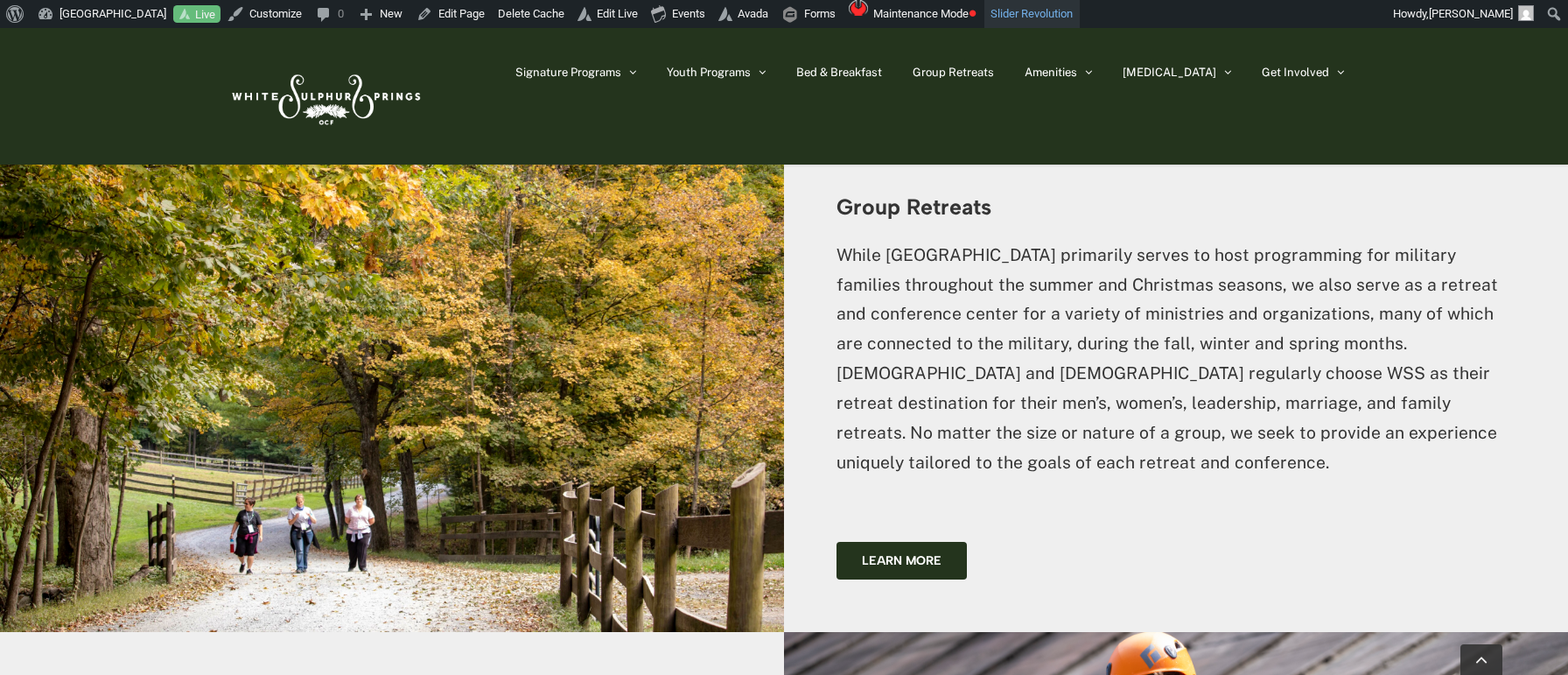
scroll to position [3762, 0]
